Goal: Task Accomplishment & Management: Manage account settings

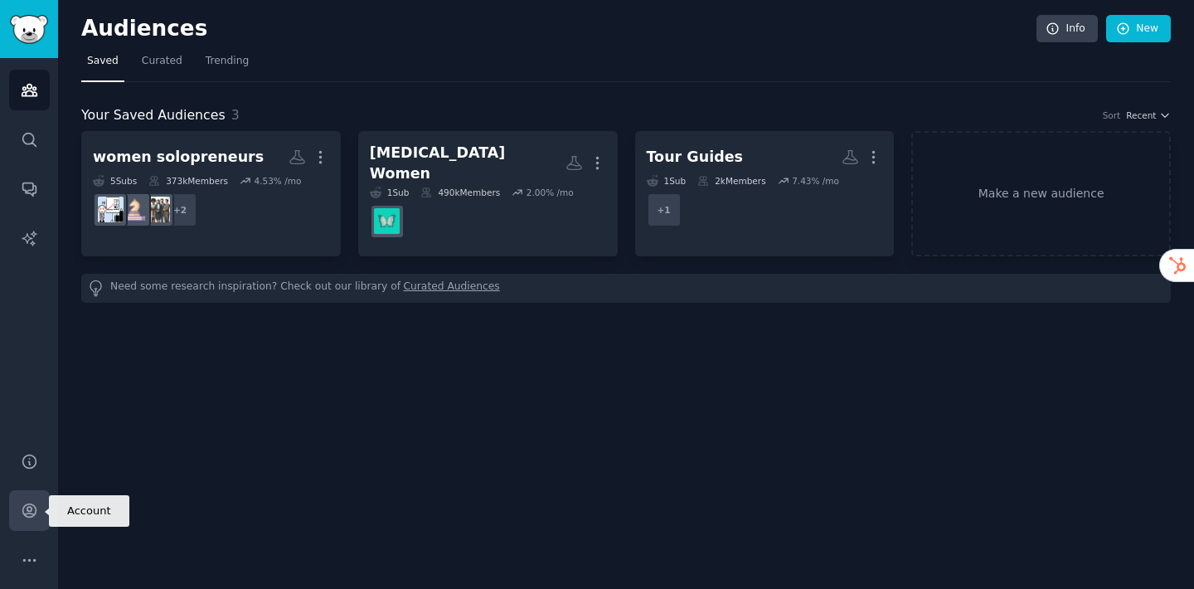
click at [27, 511] on icon "Sidebar" at bounding box center [29, 510] width 17 height 17
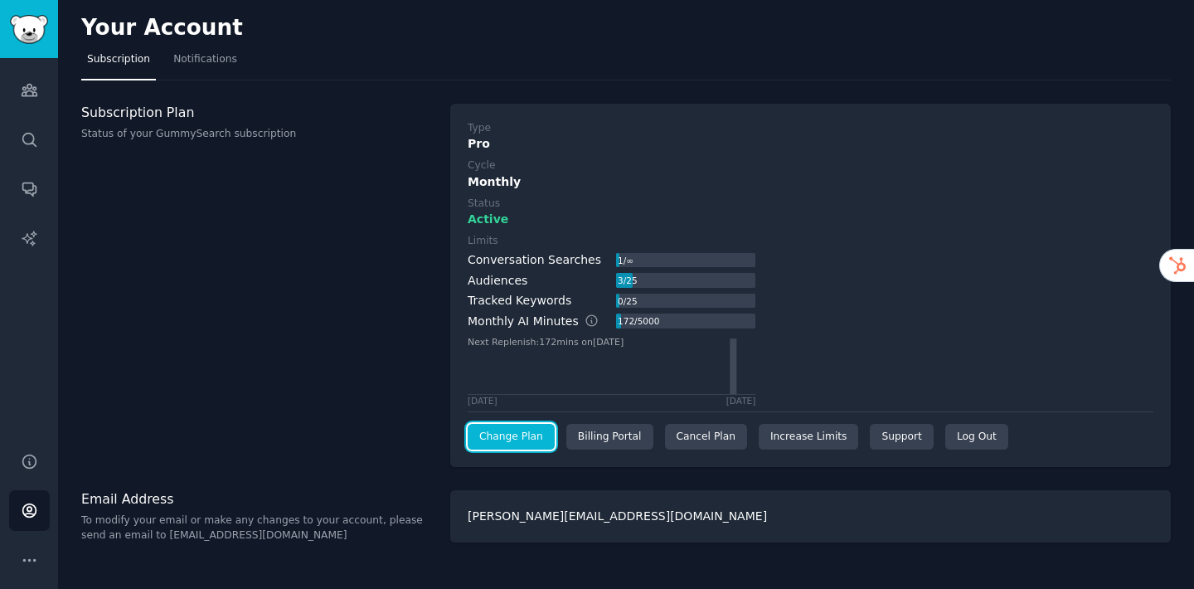
click at [486, 439] on link "Change Plan" at bounding box center [511, 437] width 87 height 27
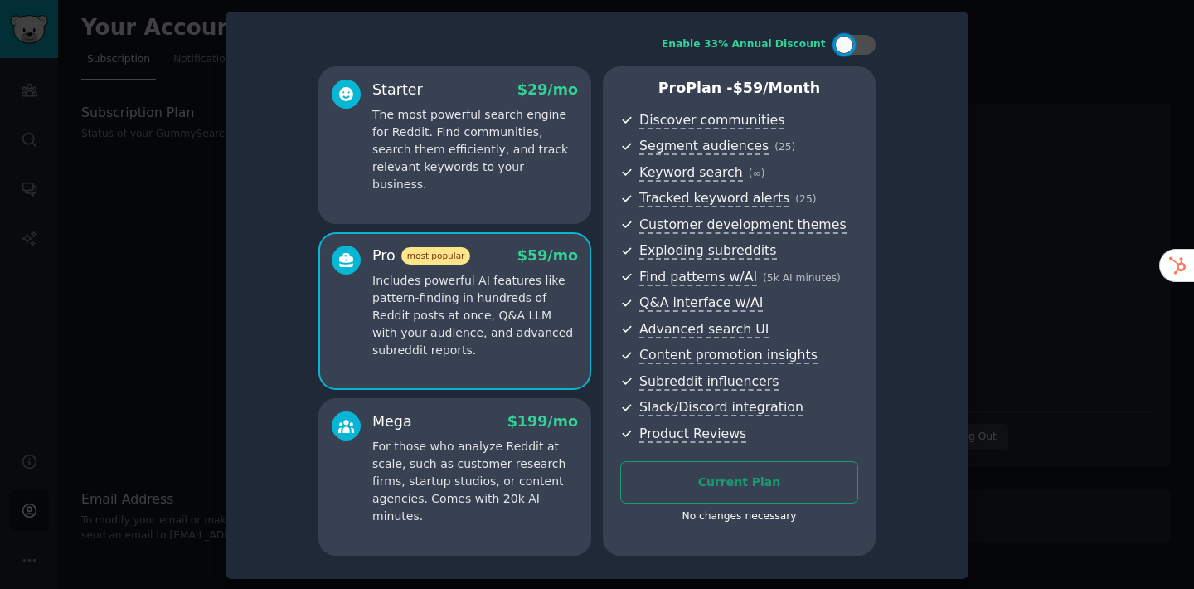
click at [998, 71] on div at bounding box center [597, 294] width 1194 height 589
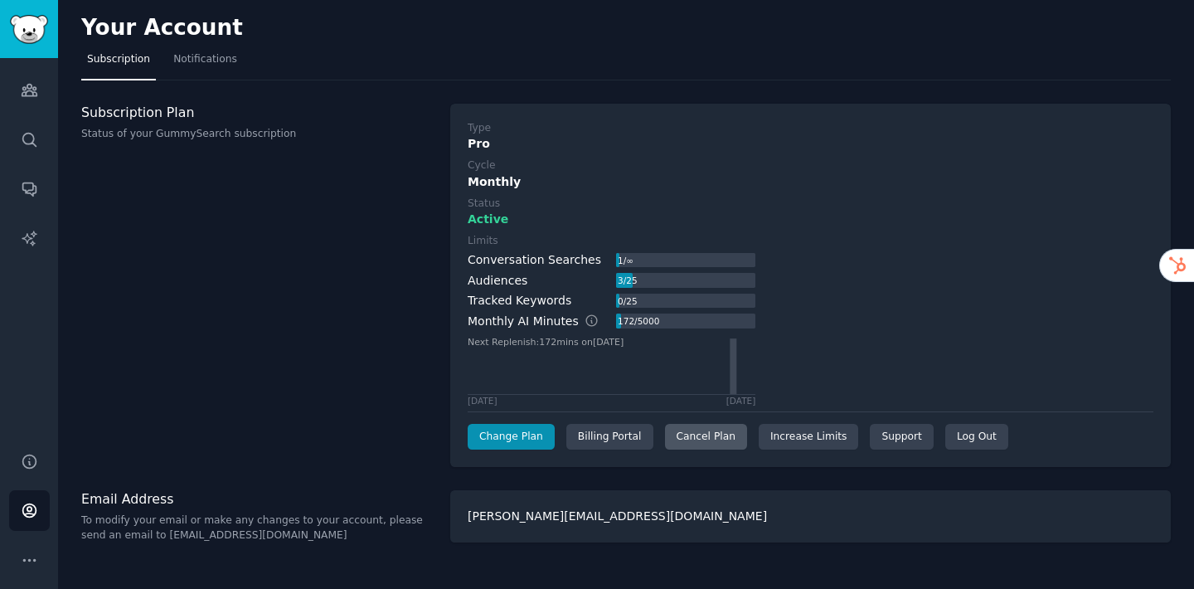
click at [700, 438] on div "Cancel Plan" at bounding box center [706, 437] width 82 height 27
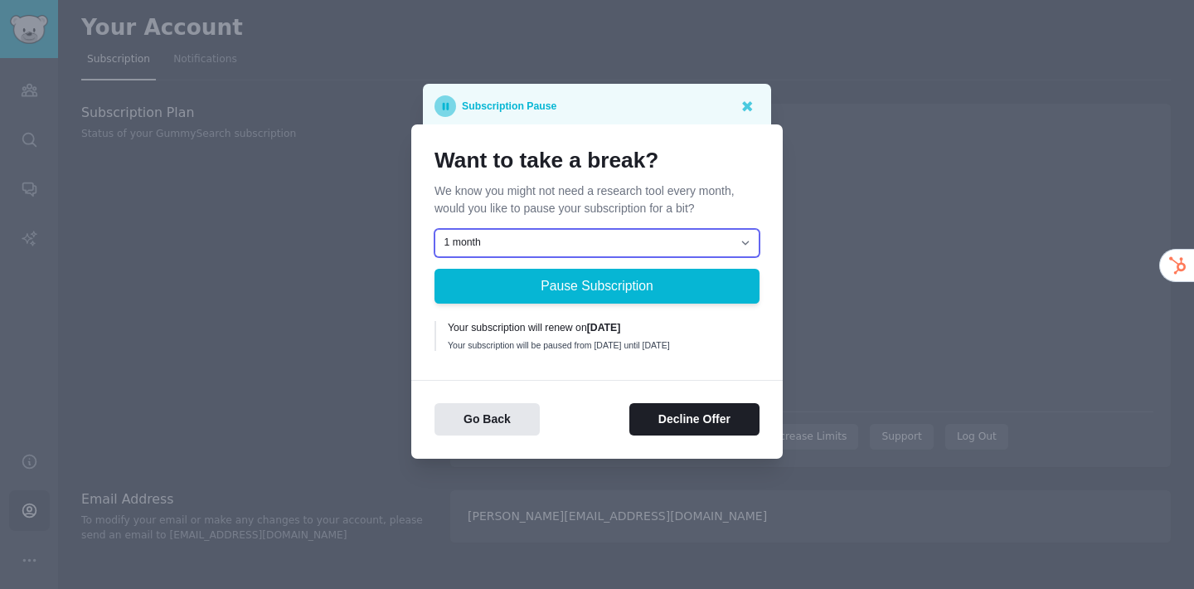
click at [623, 235] on select "1 month 2 months 3 months Choose a custom date to resume" at bounding box center [596, 243] width 325 height 28
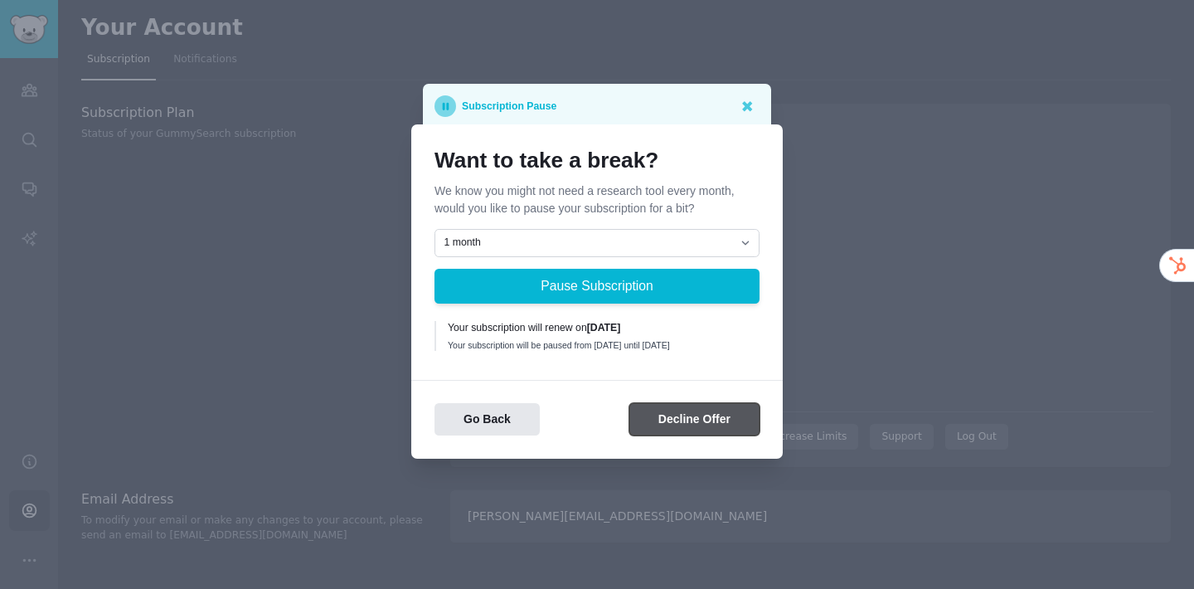
click at [690, 433] on button "Decline Offer" at bounding box center [694, 419] width 130 height 32
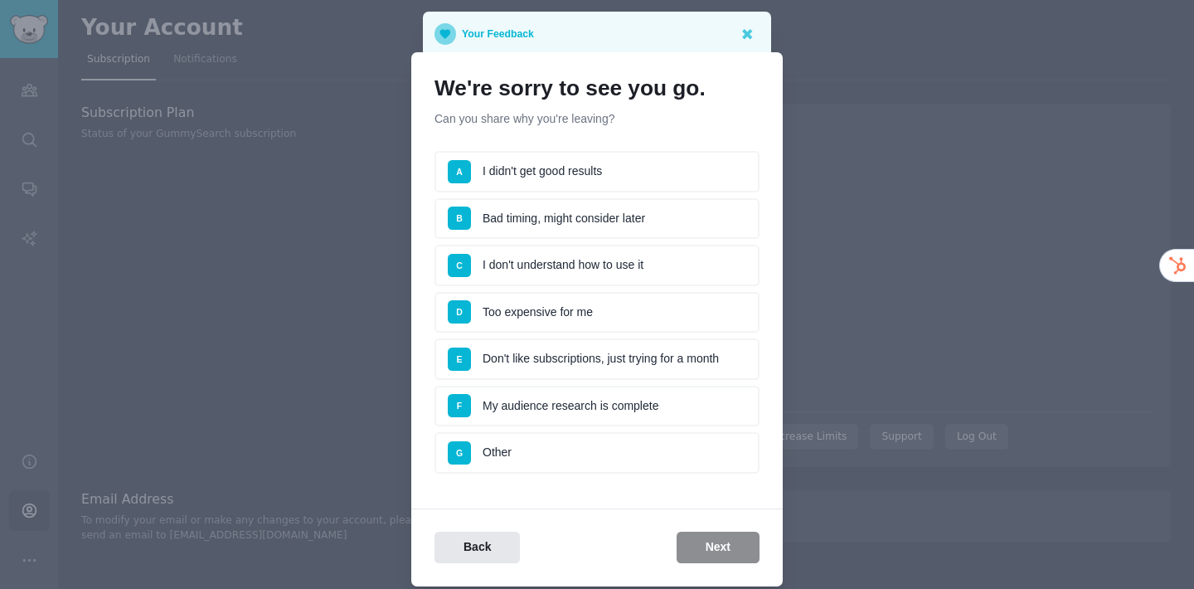
click at [591, 219] on li "B Bad timing, might consider later" at bounding box center [596, 218] width 325 height 41
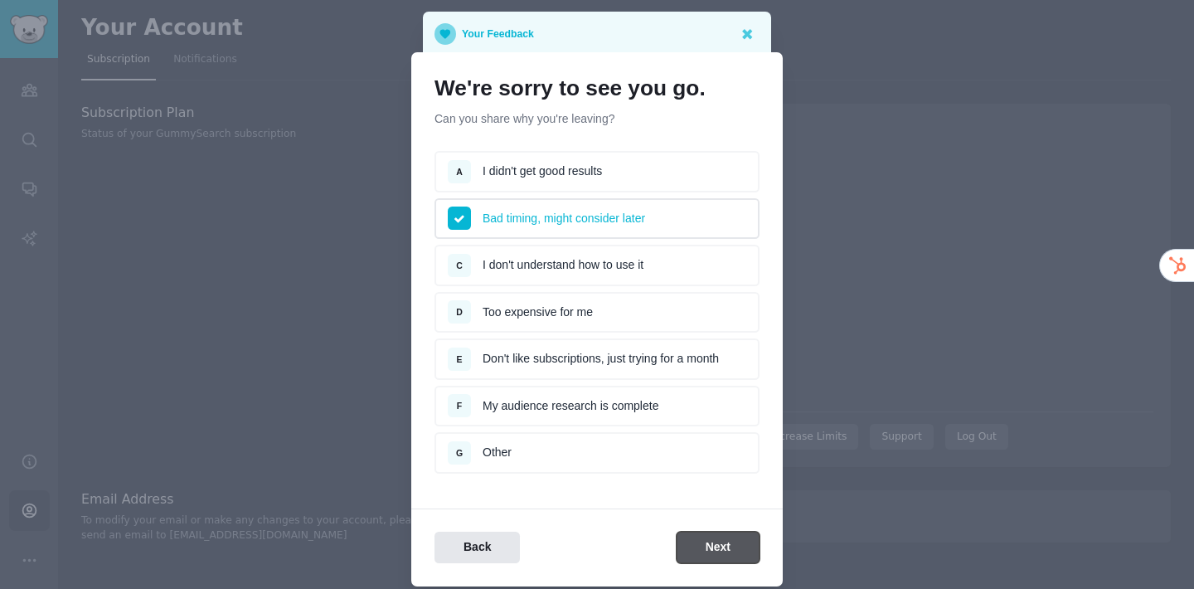
click at [707, 546] on button "Next" at bounding box center [717, 547] width 83 height 32
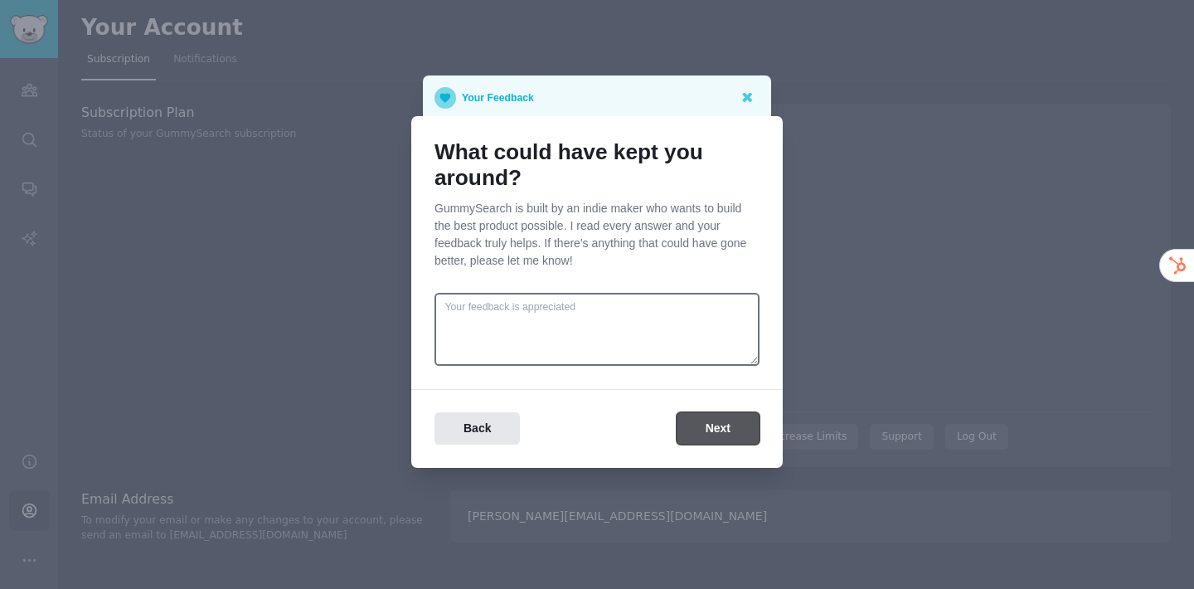
click at [721, 417] on button "Next" at bounding box center [717, 428] width 83 height 32
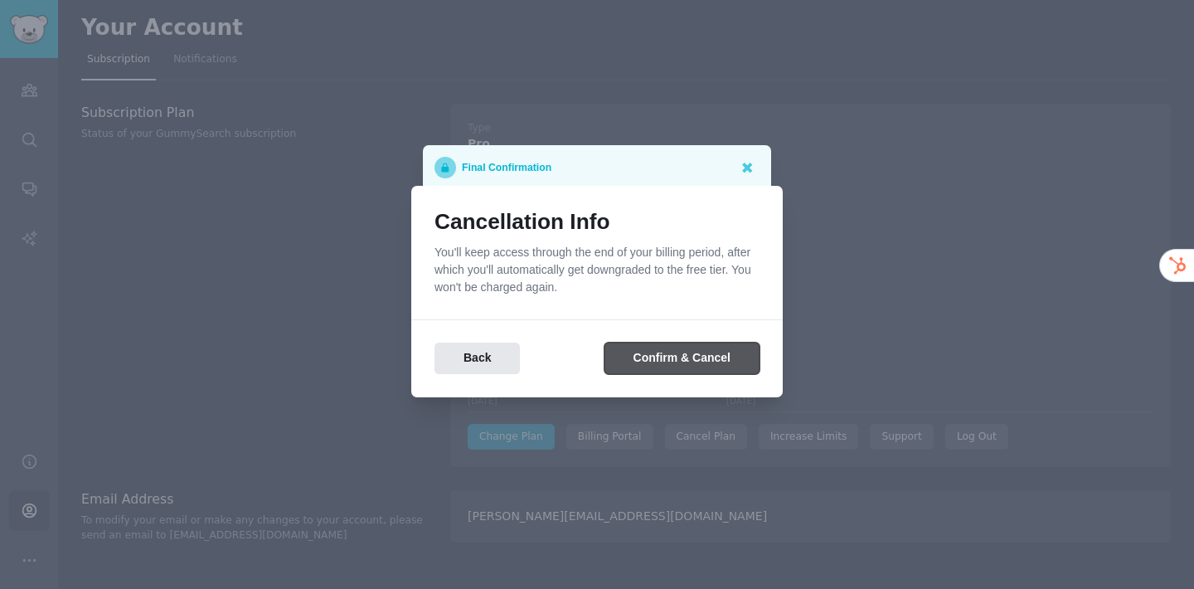
click at [698, 364] on button "Confirm & Cancel" at bounding box center [681, 358] width 155 height 32
